Goal: Entertainment & Leisure: Consume media (video, audio)

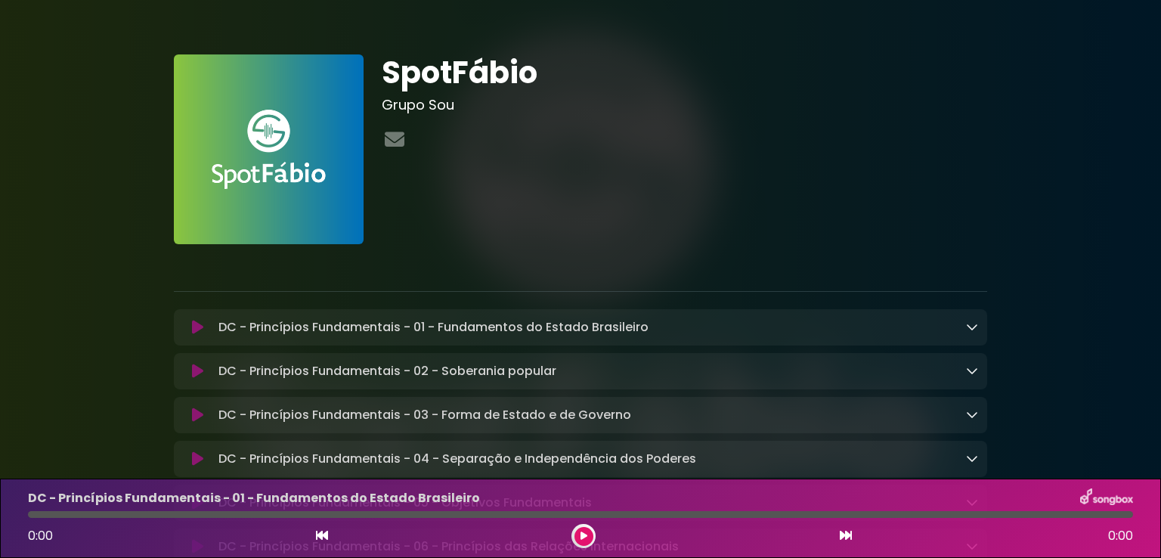
click at [202, 322] on icon at bounding box center [197, 327] width 11 height 15
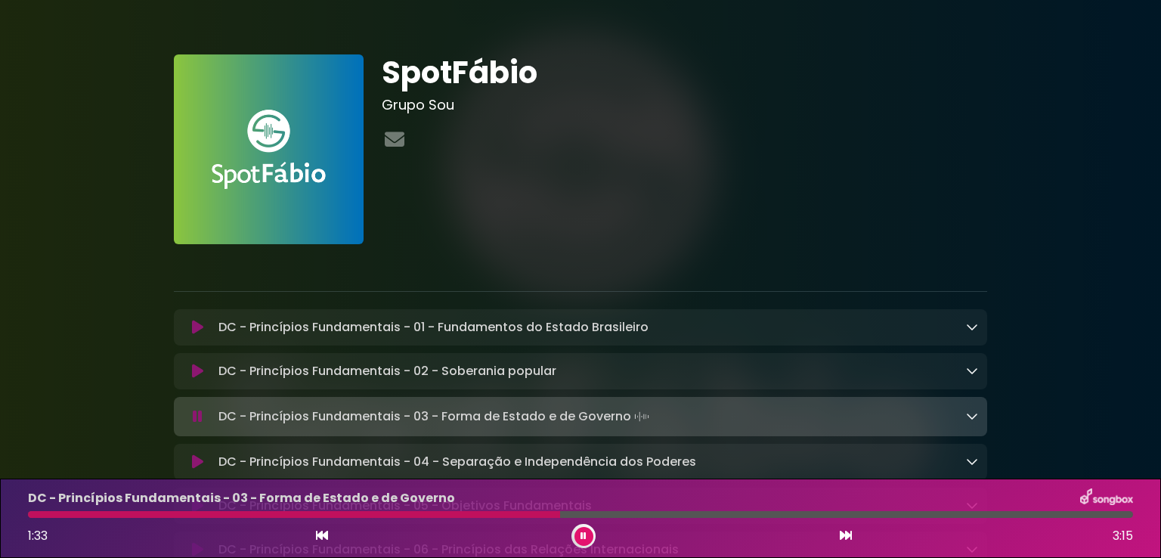
click at [582, 534] on icon at bounding box center [583, 535] width 6 height 9
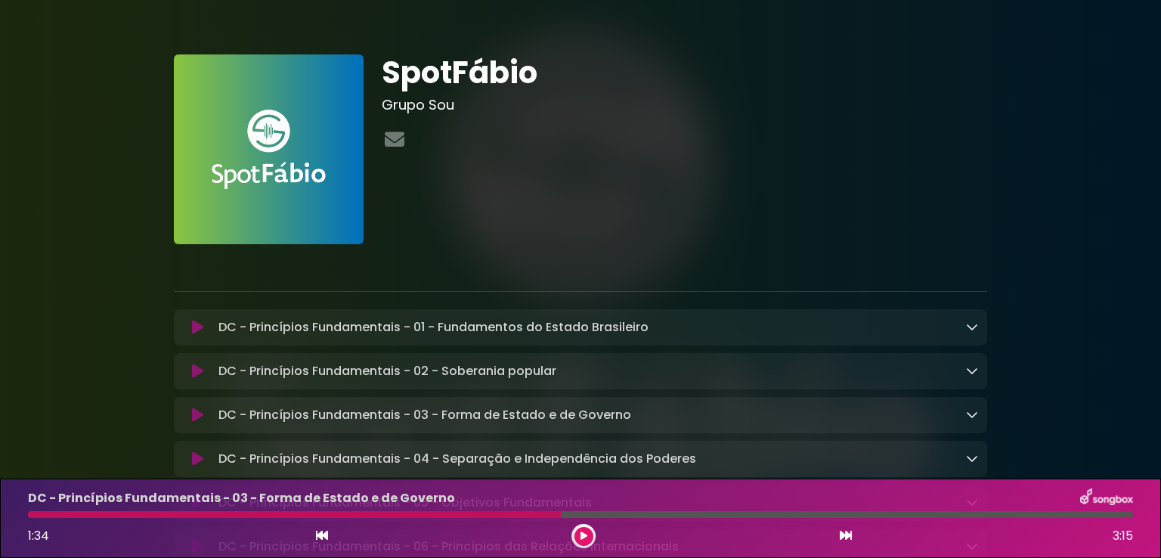
click at [582, 534] on icon at bounding box center [583, 535] width 7 height 9
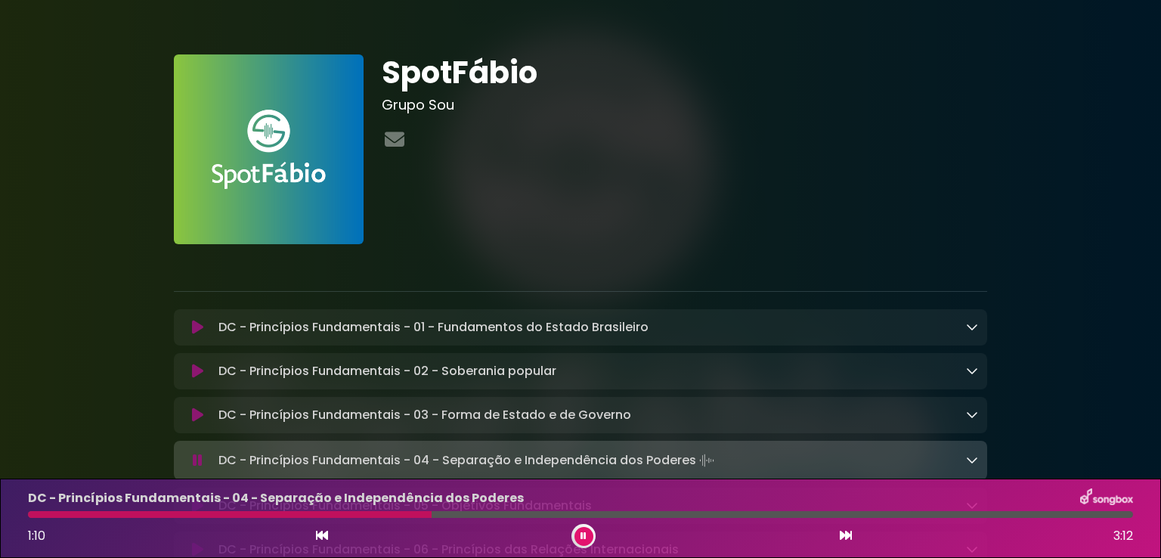
click at [581, 533] on icon at bounding box center [583, 535] width 6 height 9
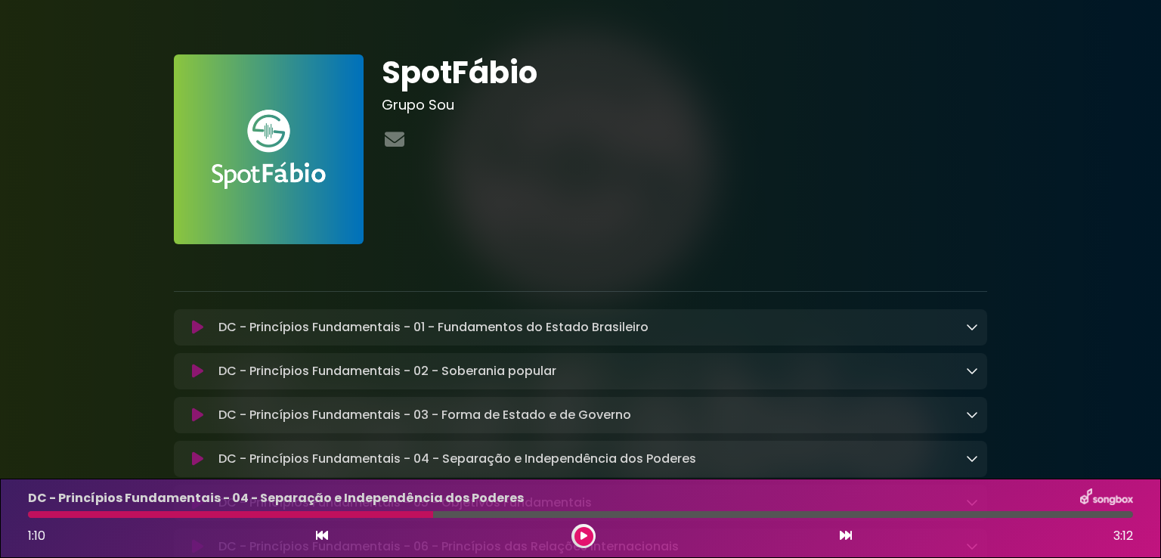
click at [576, 535] on button at bounding box center [583, 536] width 19 height 19
click at [580, 539] on button at bounding box center [583, 536] width 19 height 19
click at [583, 528] on button at bounding box center [583, 536] width 19 height 19
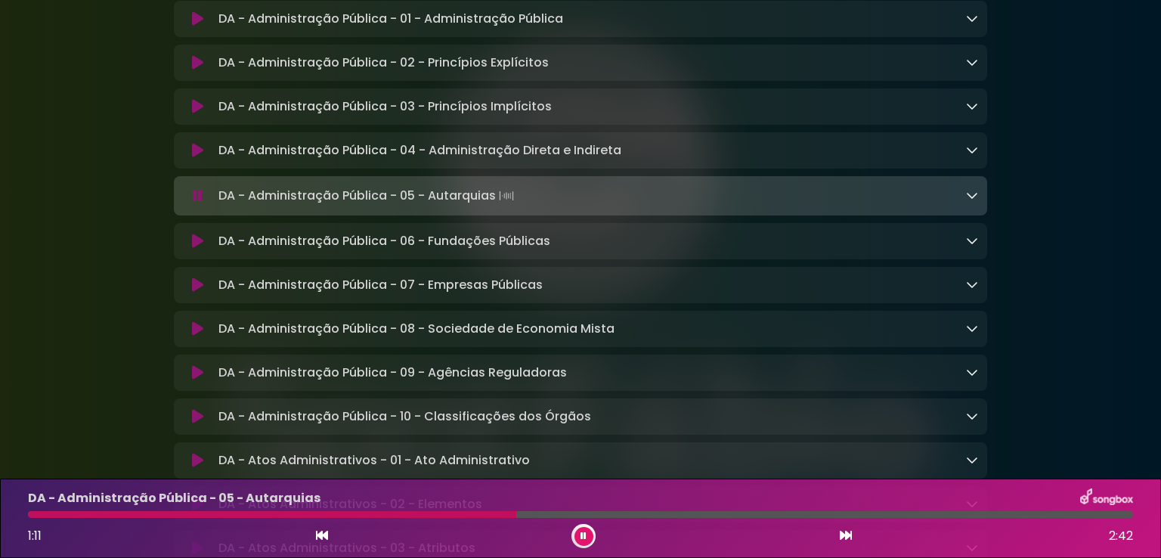
scroll to position [756, 0]
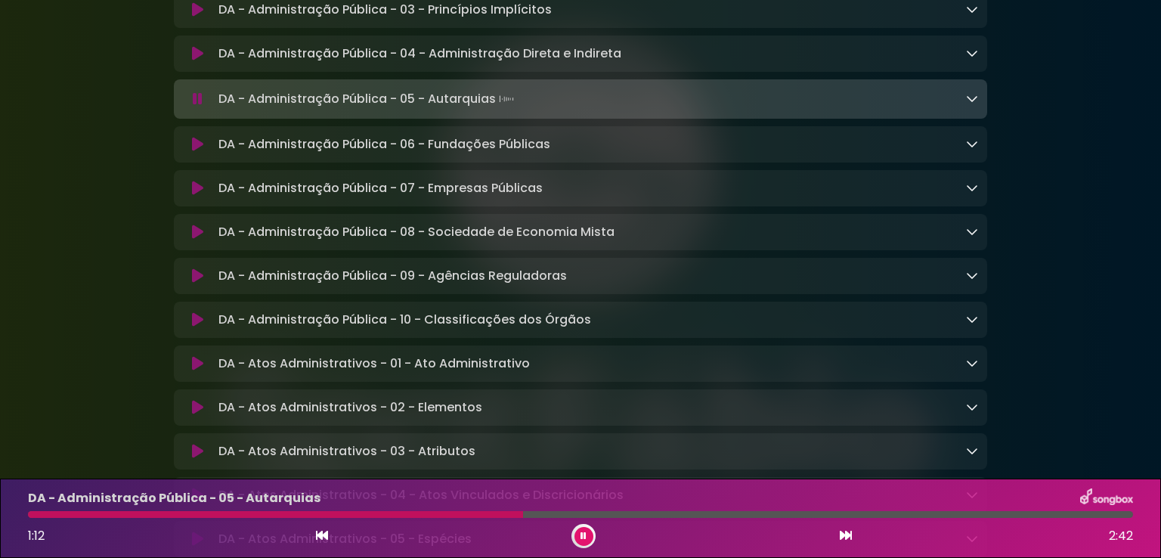
click at [973, 104] on icon at bounding box center [972, 98] width 12 height 12
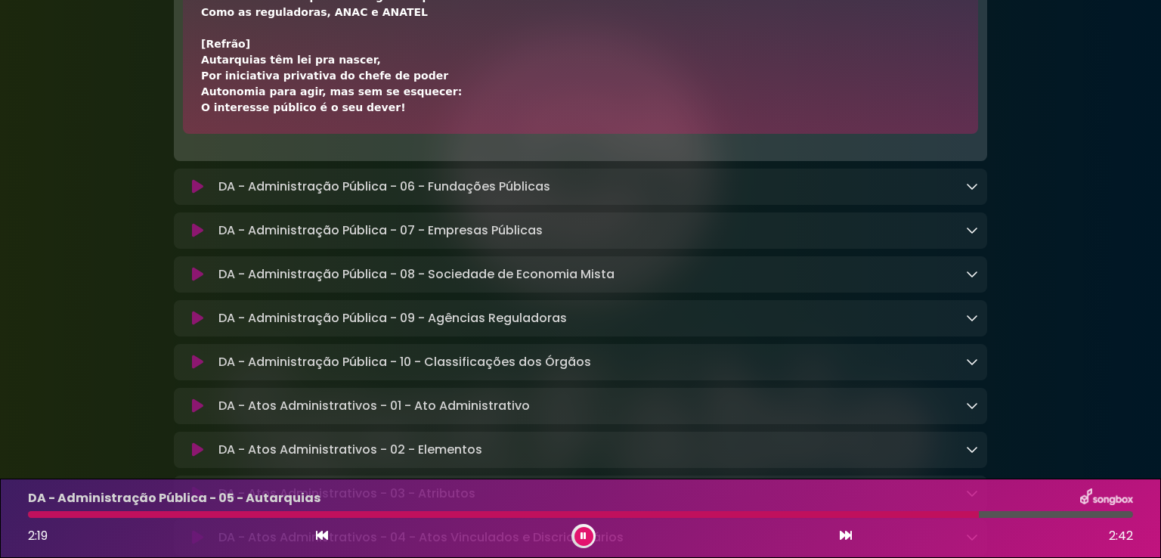
scroll to position [903, 0]
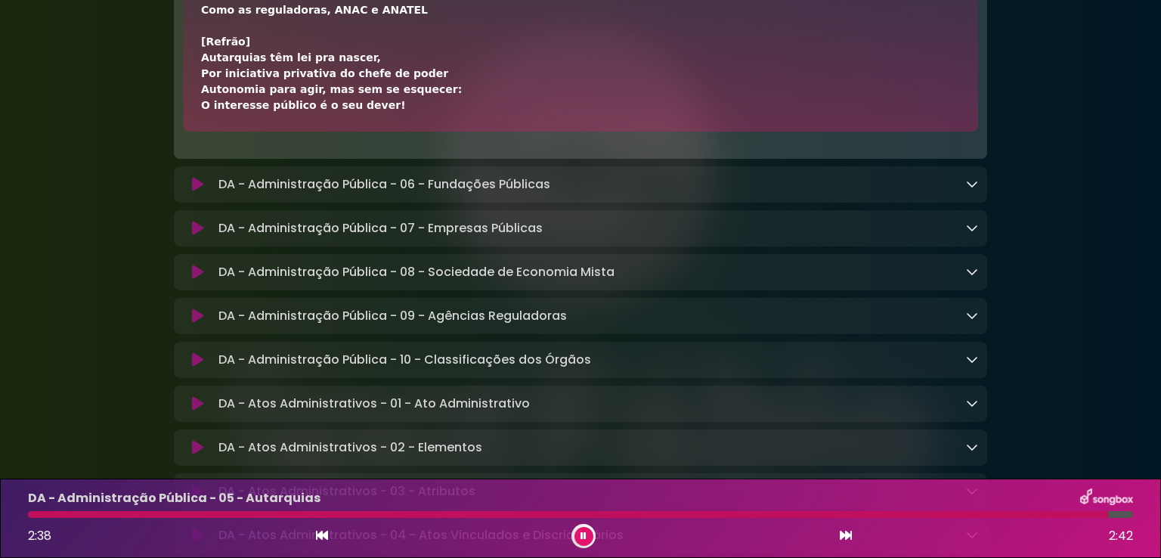
click at [973, 188] on icon at bounding box center [972, 184] width 12 height 12
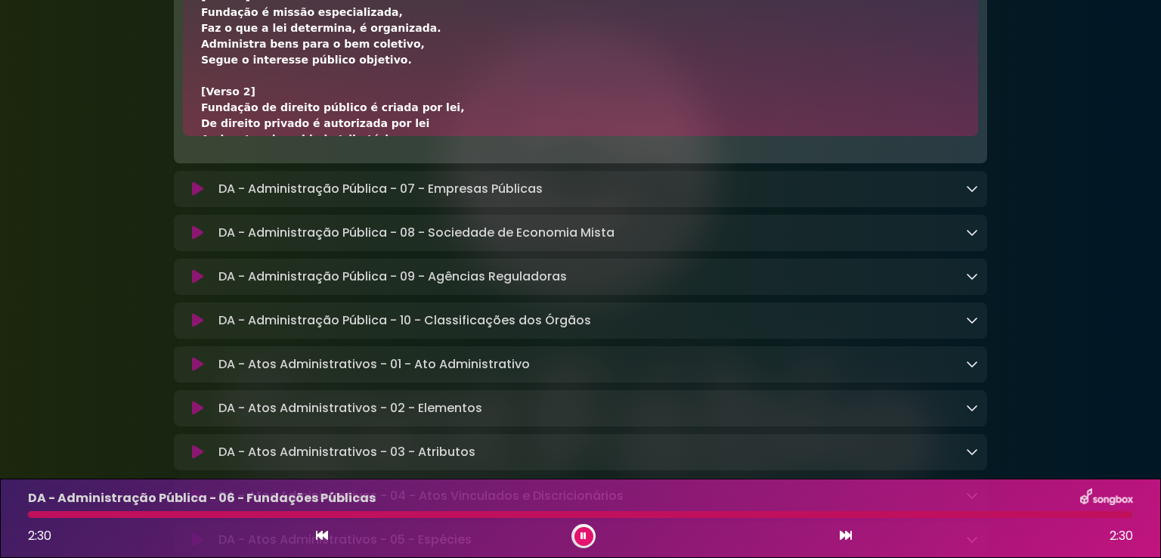
scroll to position [1128, 0]
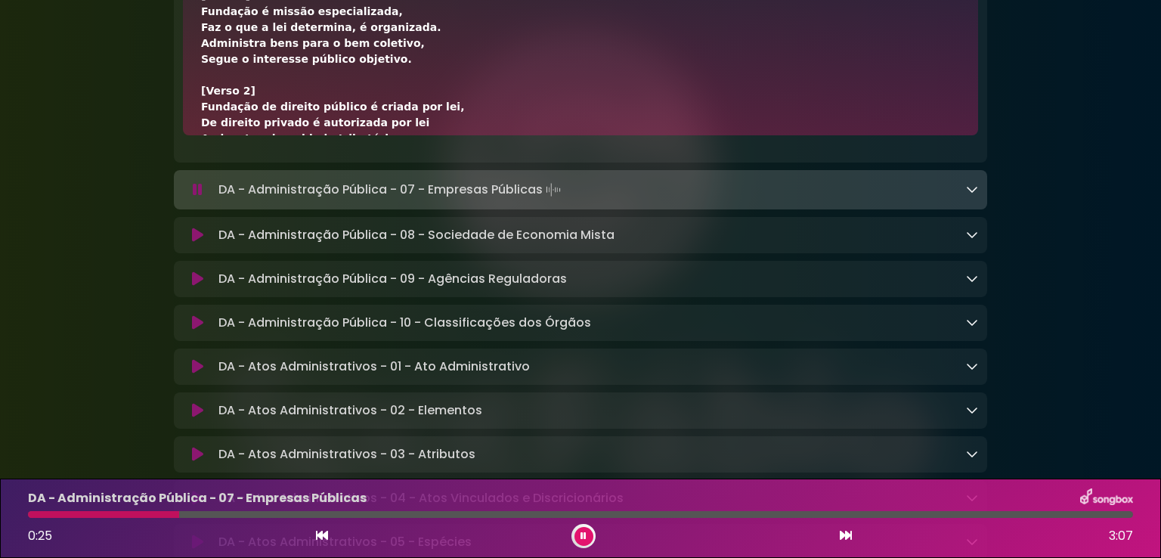
click at [976, 195] on icon at bounding box center [972, 189] width 12 height 12
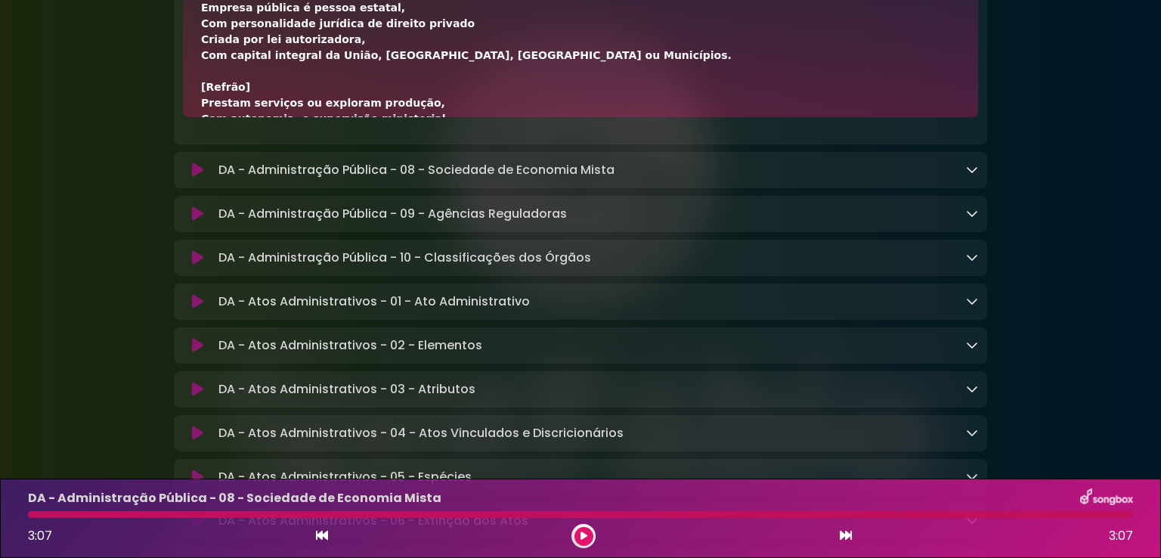
scroll to position [1375, 0]
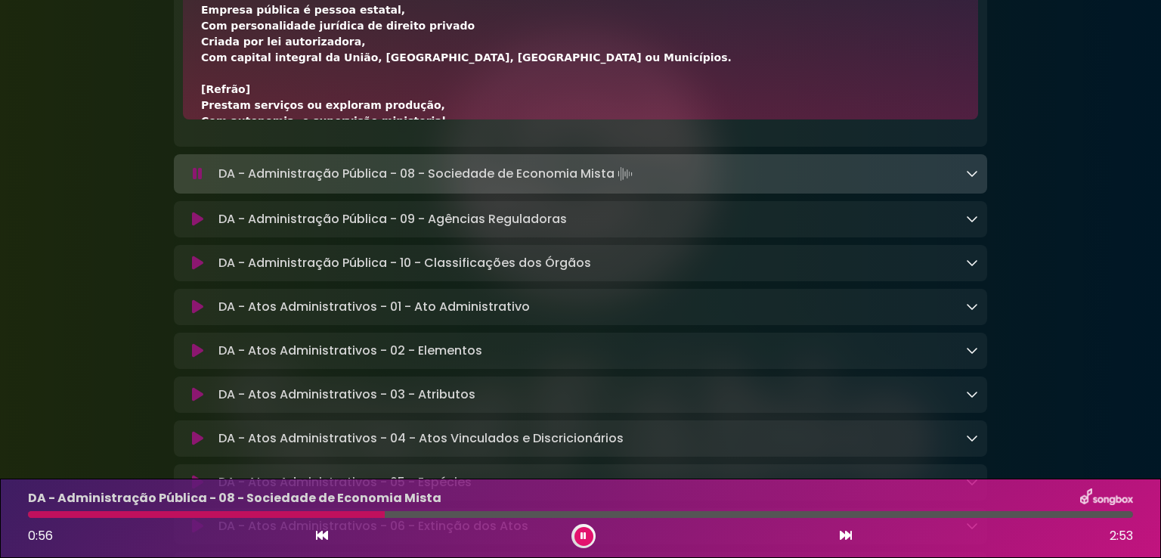
click at [973, 179] on icon at bounding box center [972, 173] width 12 height 12
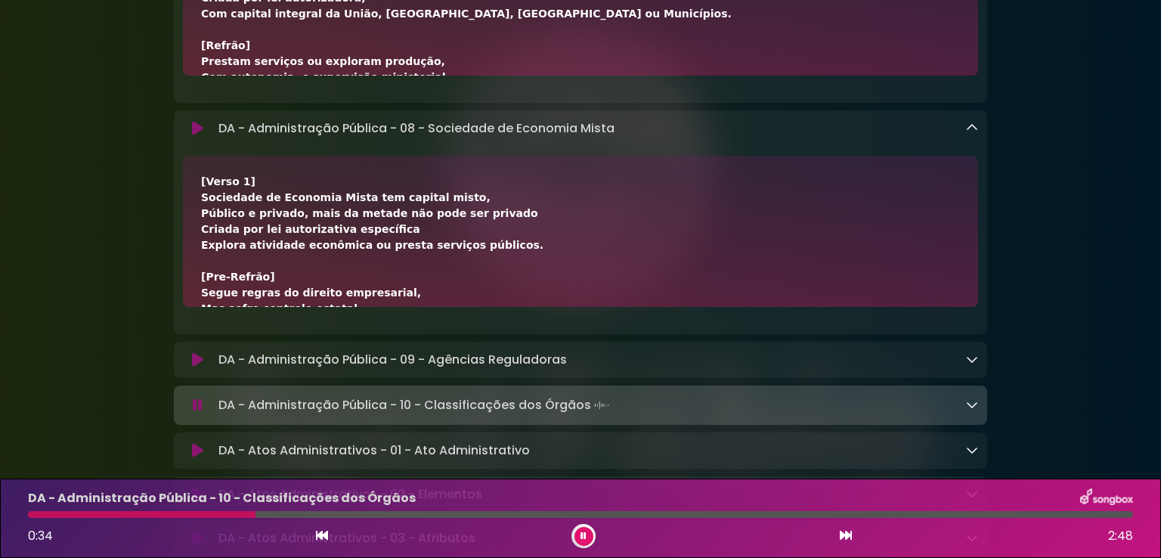
scroll to position [1320, 0]
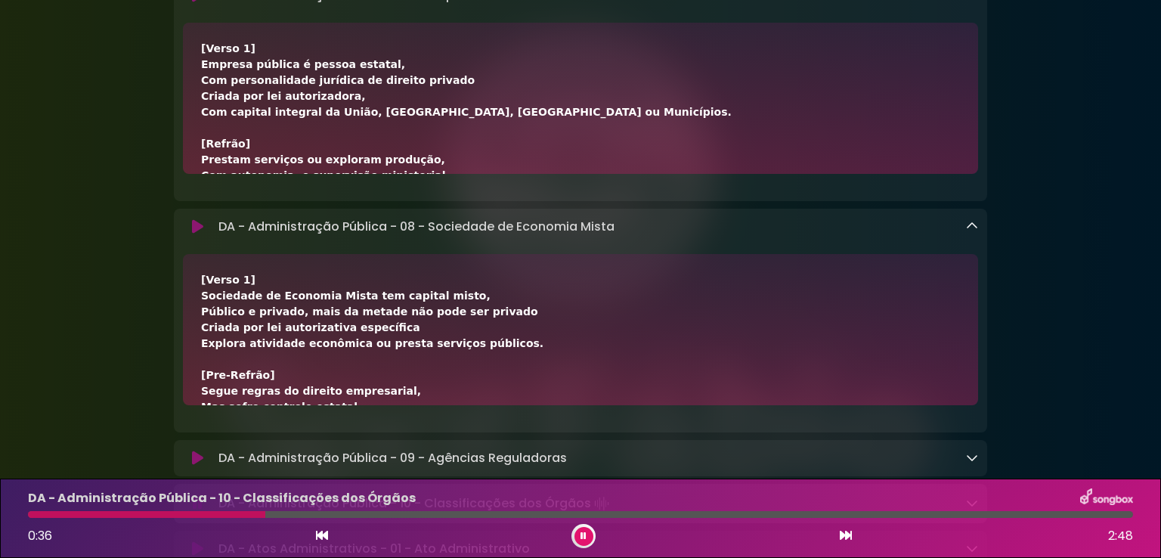
click at [974, 232] on icon at bounding box center [972, 226] width 12 height 12
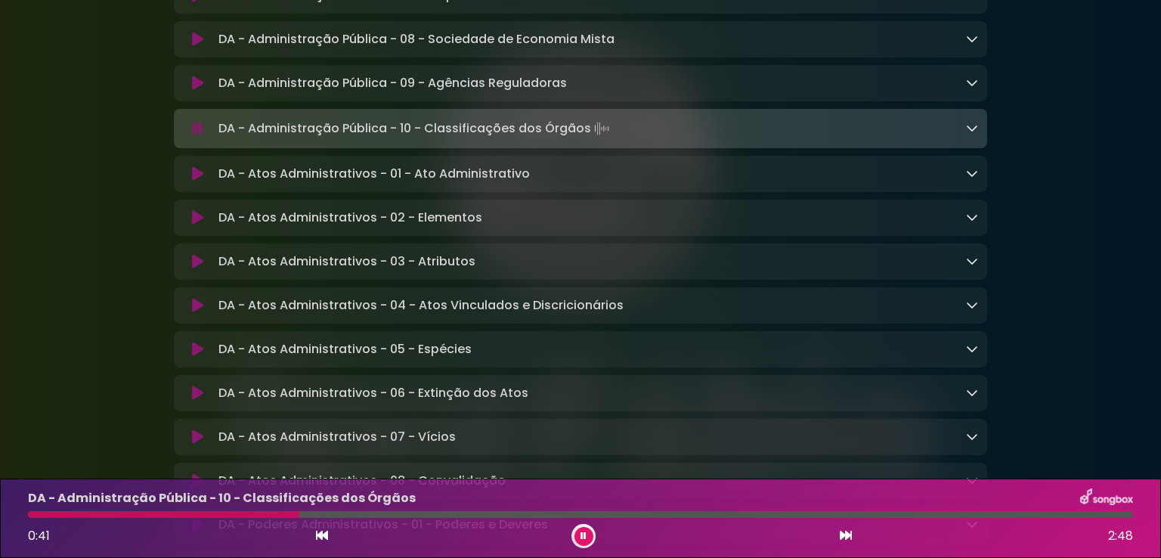
click at [970, 134] on icon at bounding box center [972, 128] width 12 height 12
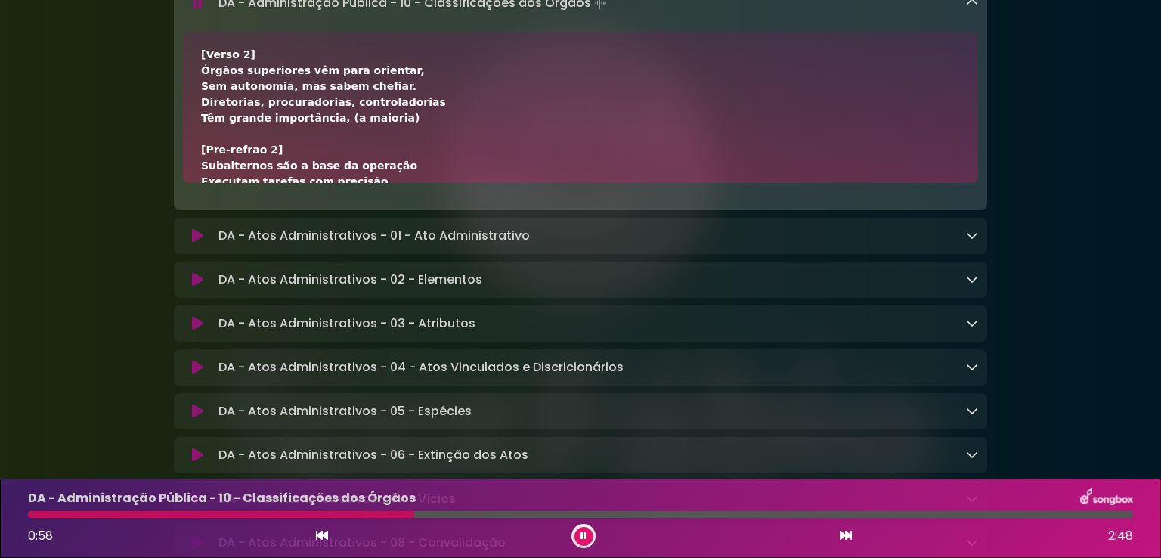
scroll to position [259, 0]
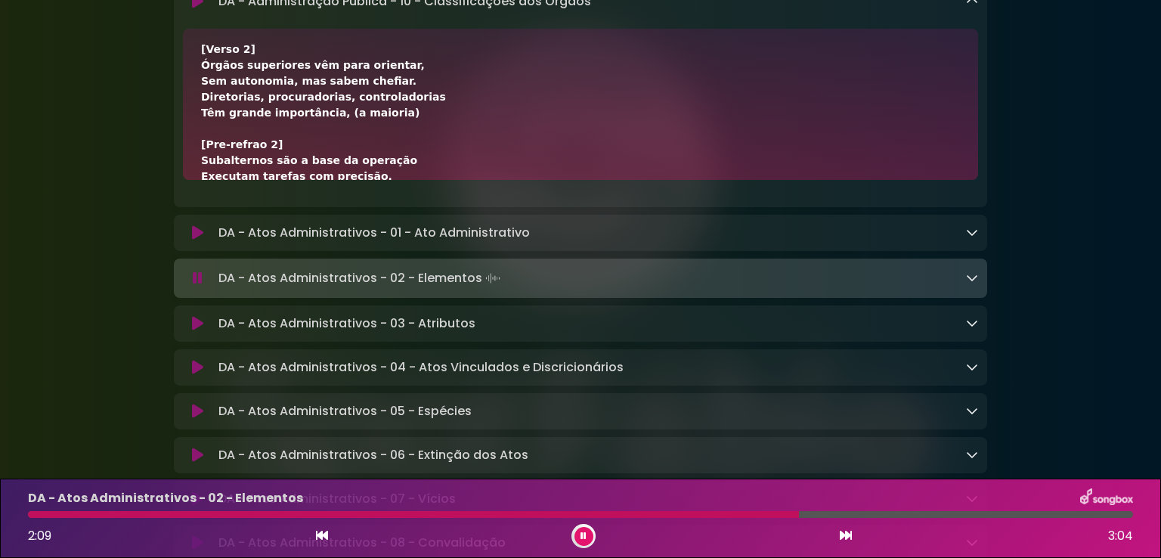
click at [970, 283] on icon at bounding box center [972, 277] width 12 height 12
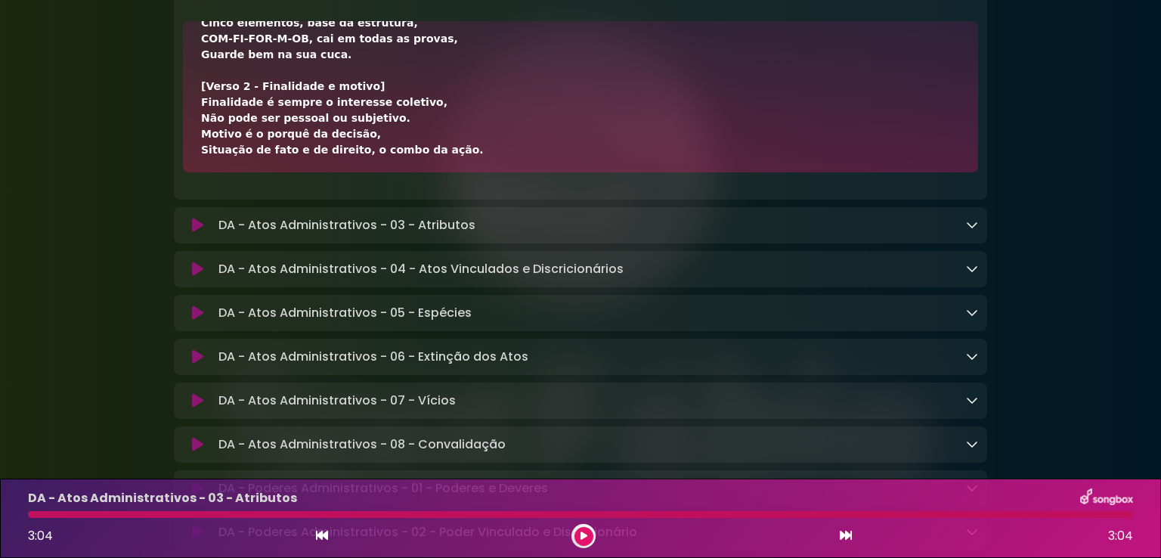
scroll to position [1727, 0]
click at [581, 536] on icon at bounding box center [583, 535] width 7 height 9
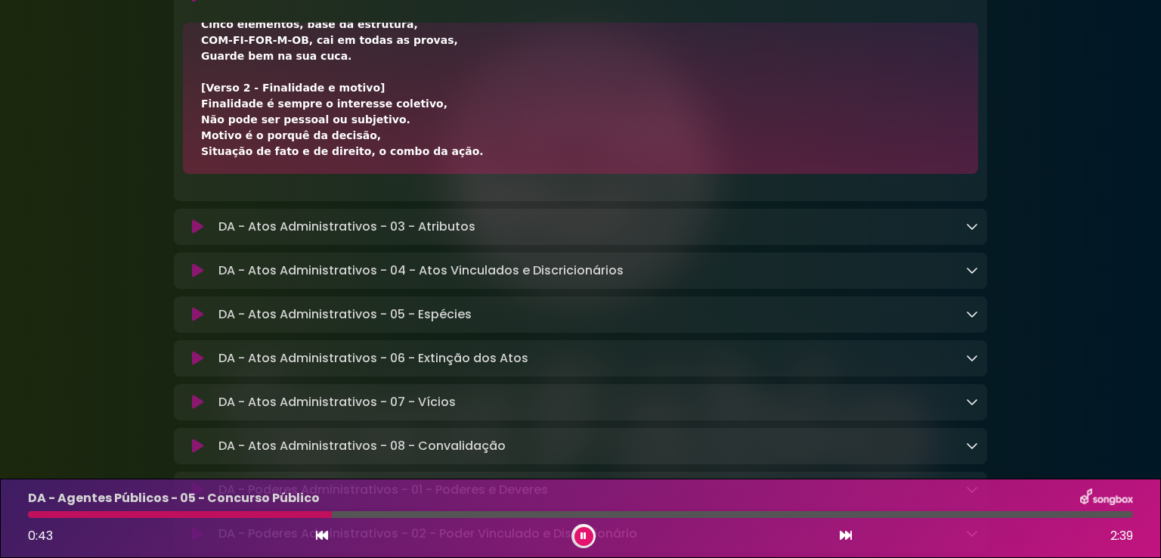
click at [587, 534] on button at bounding box center [583, 536] width 19 height 19
